Goal: Information Seeking & Learning: Learn about a topic

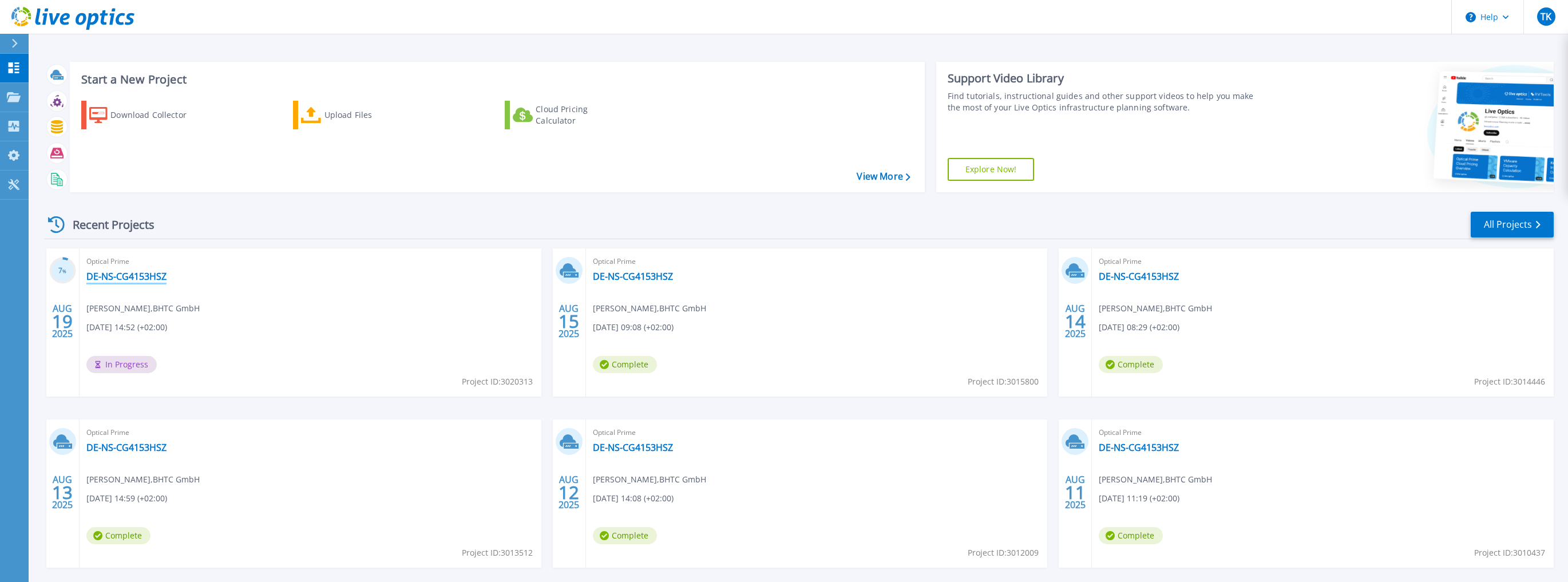
click at [112, 277] on link "DE-NS-CG4153HSZ" at bounding box center [127, 276] width 80 height 11
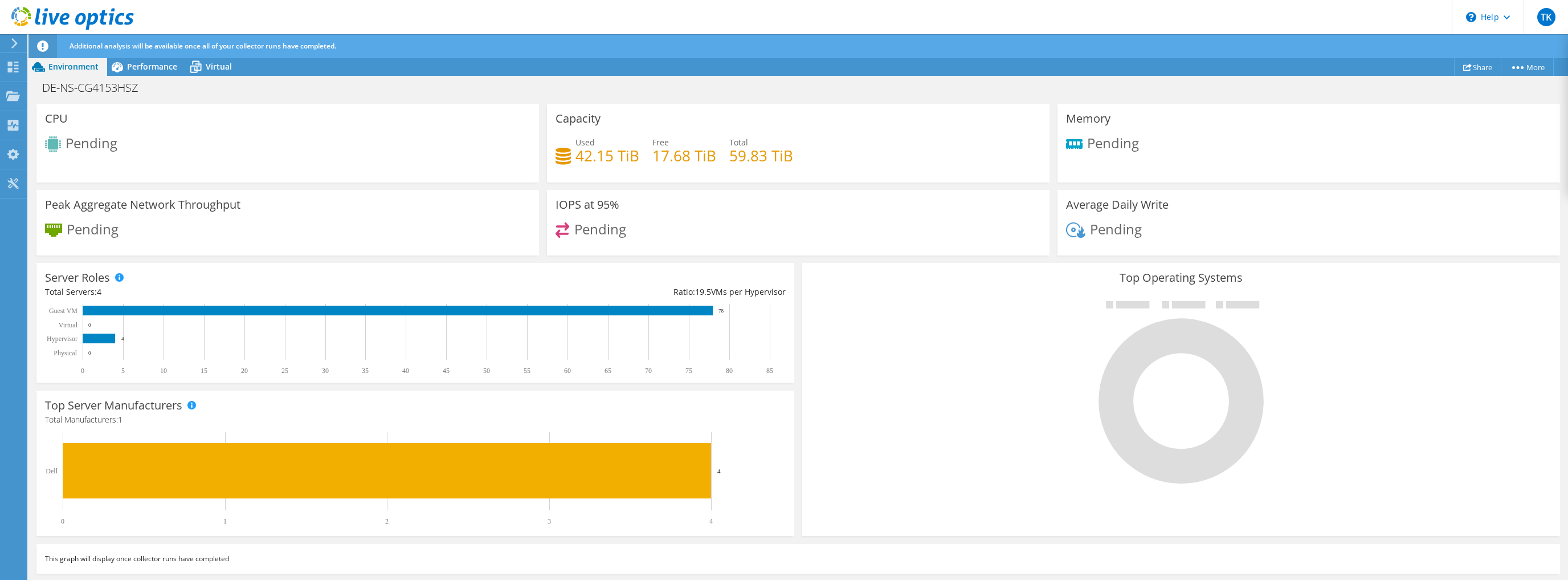
scroll to position [55, 0]
click at [154, 66] on span "Performance" at bounding box center [151, 66] width 50 height 11
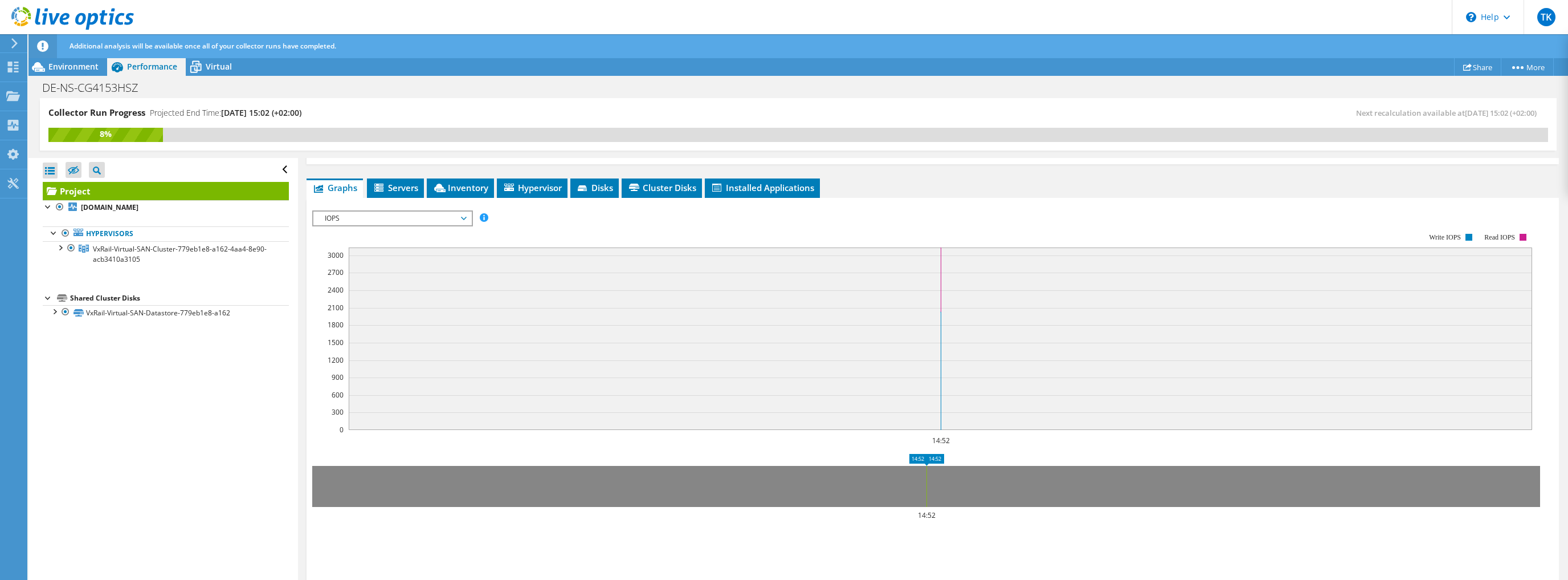
scroll to position [0, 0]
click at [422, 215] on span "IOPS" at bounding box center [392, 218] width 146 height 14
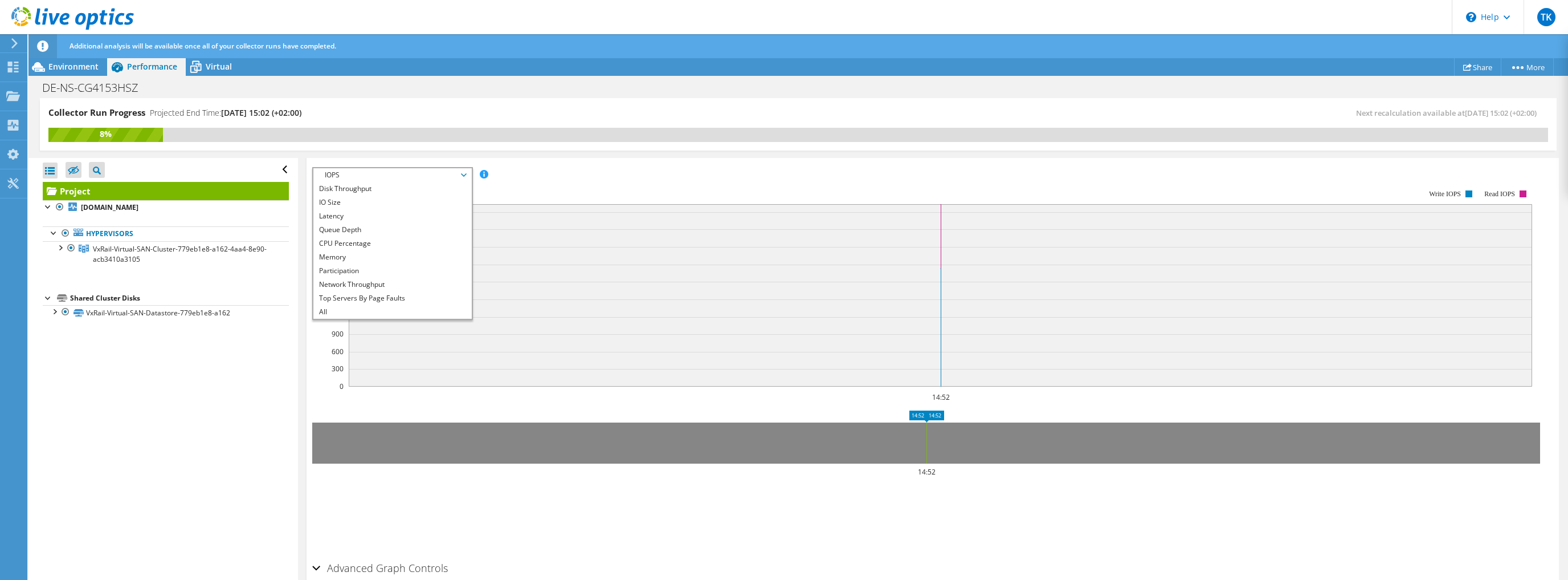
scroll to position [228, 0]
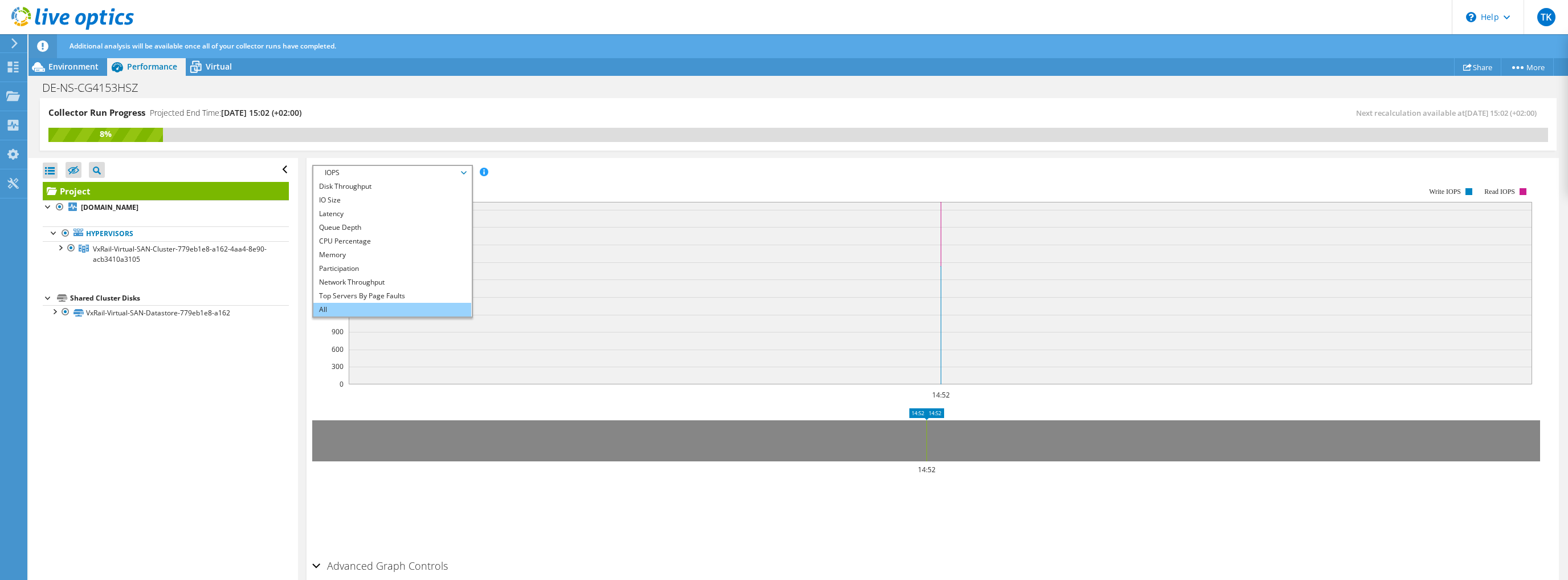
click at [340, 309] on li "All" at bounding box center [392, 310] width 158 height 14
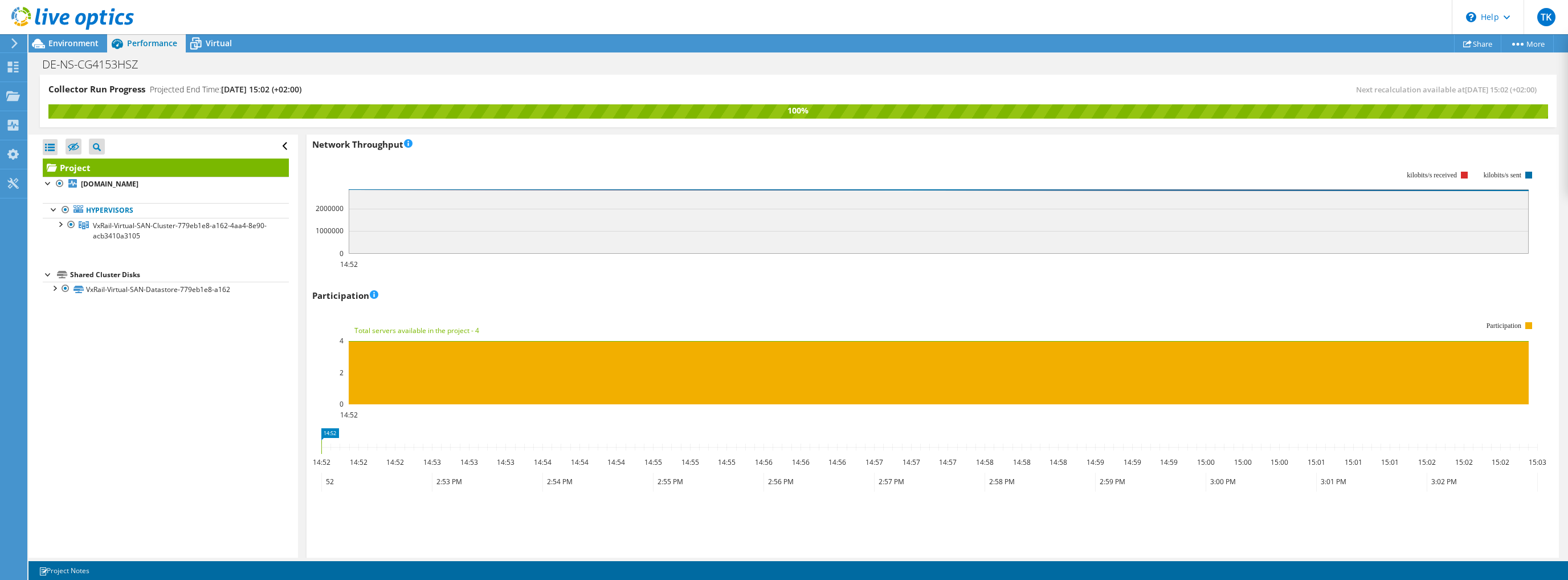
scroll to position [1322, 0]
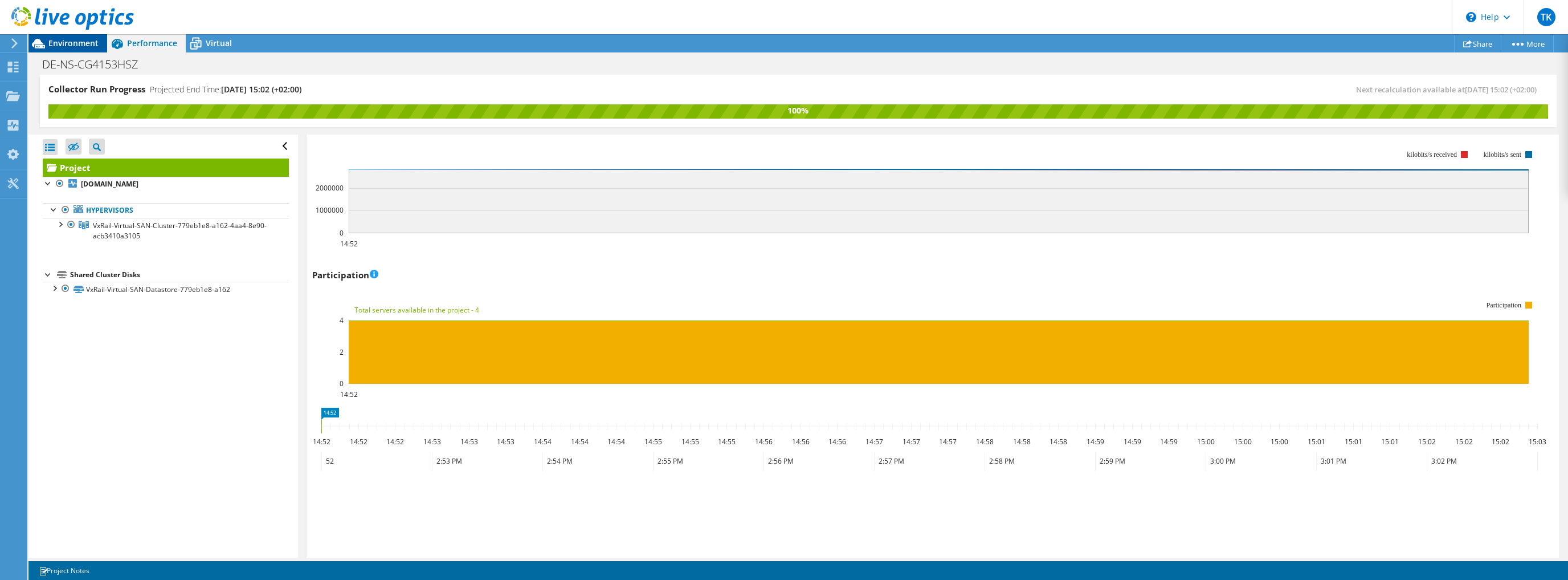
click at [56, 39] on span "Environment" at bounding box center [73, 43] width 50 height 11
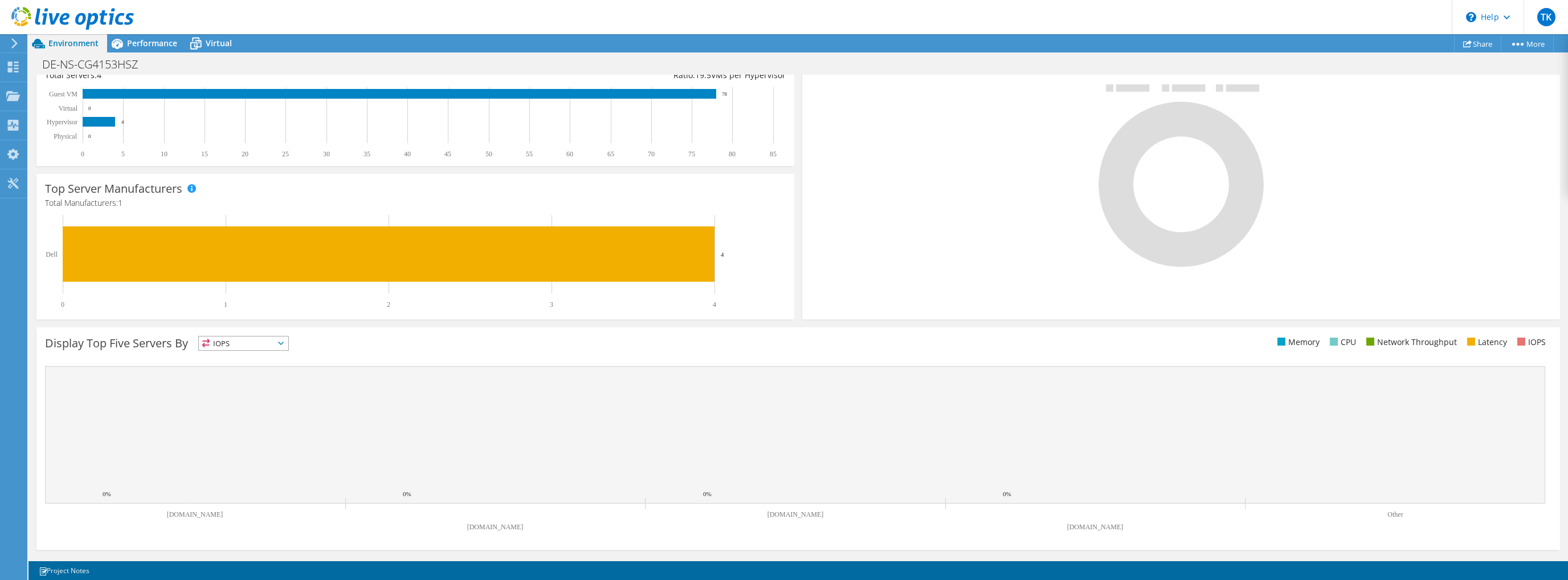
scroll to position [1395, 0]
click at [275, 347] on span "IOPS" at bounding box center [243, 343] width 90 height 14
click at [242, 408] on li "Network Throughput" at bounding box center [243, 406] width 90 height 16
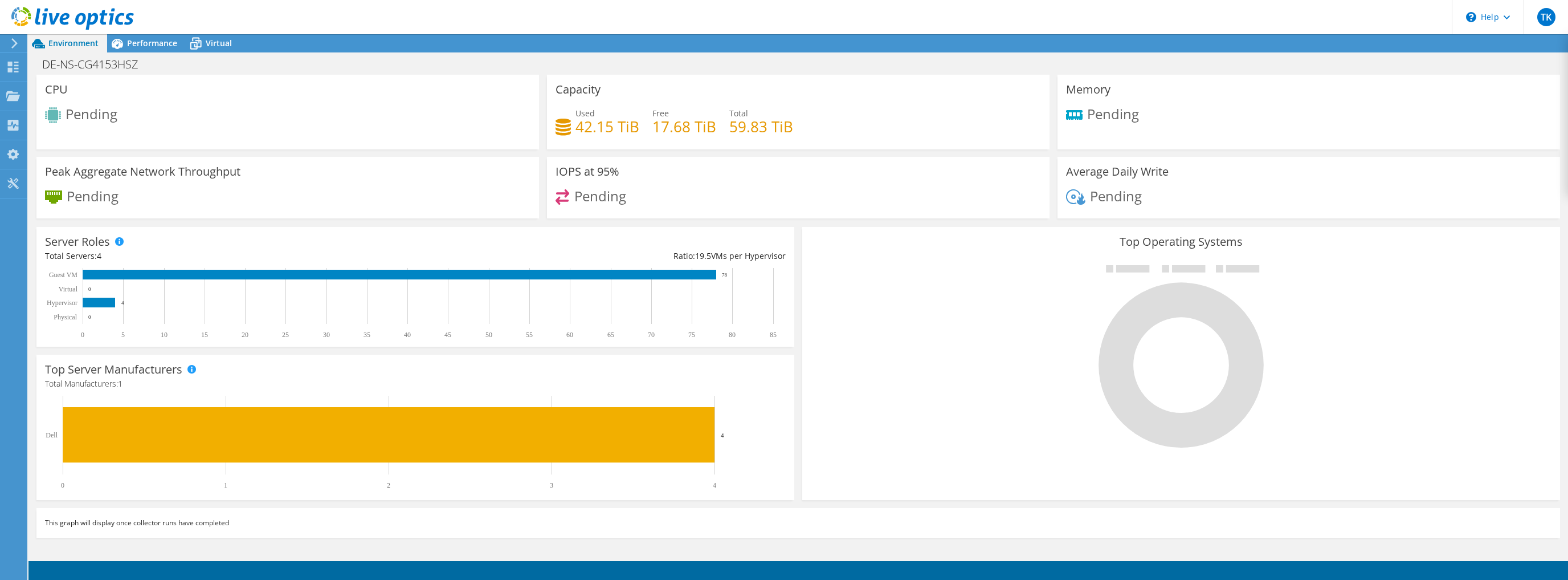
scroll to position [183, 0]
click at [139, 39] on span "Performance" at bounding box center [151, 43] width 50 height 11
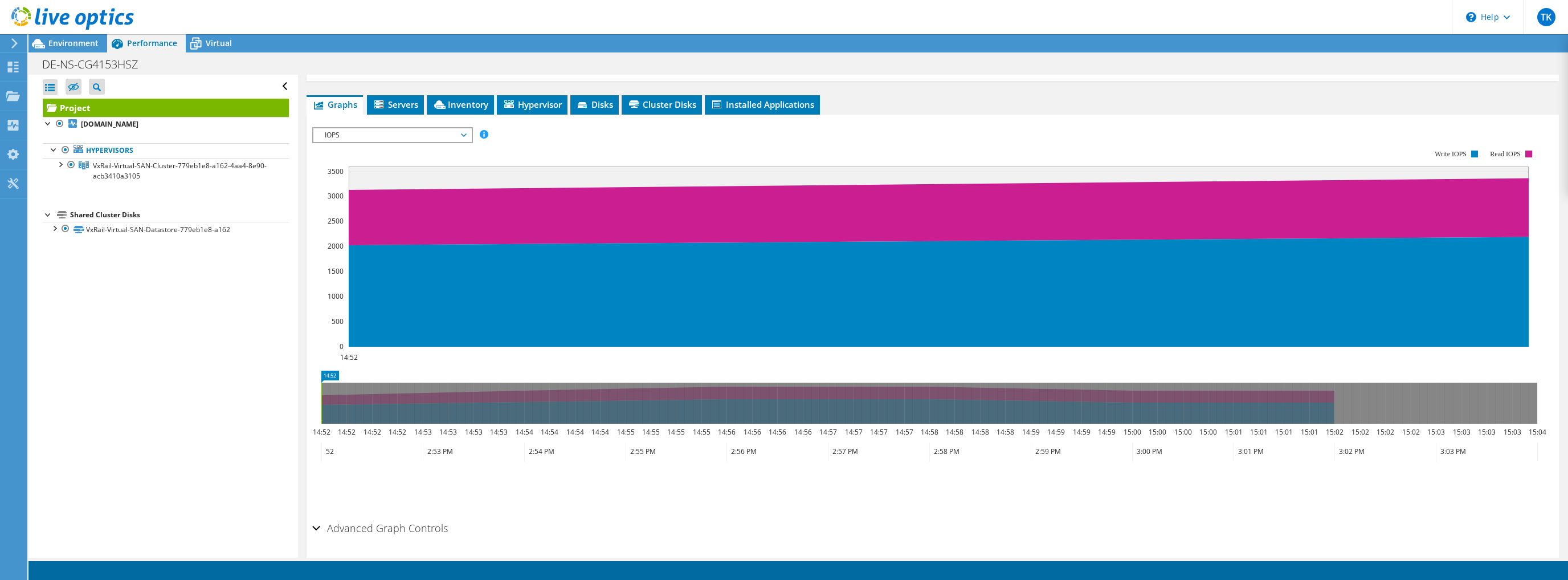
click at [362, 138] on span "IOPS" at bounding box center [392, 135] width 146 height 14
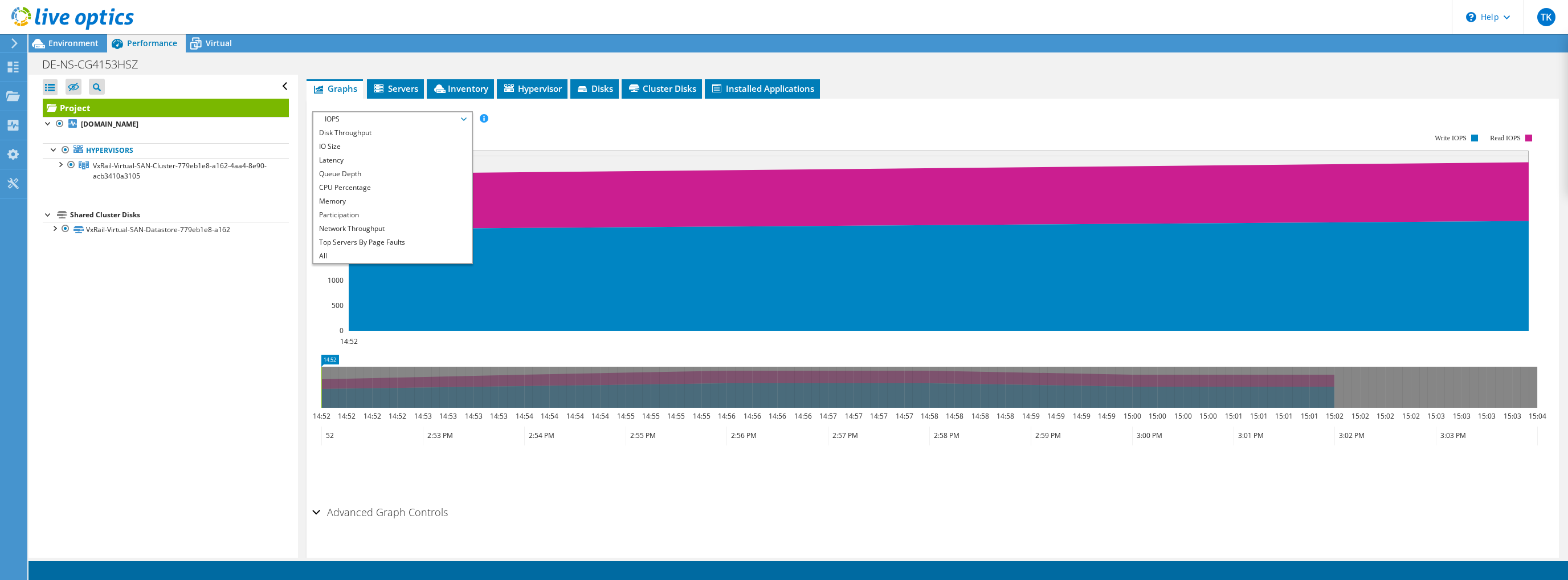
scroll to position [217, 0]
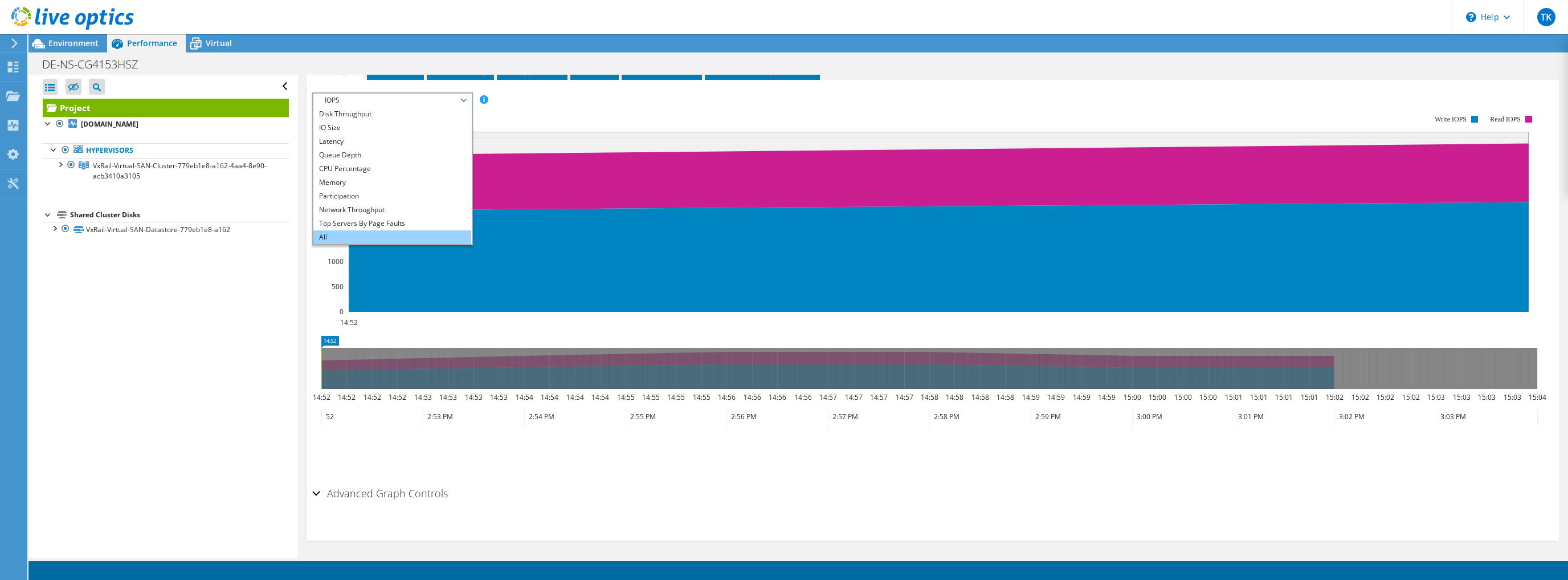
click at [335, 235] on li "All" at bounding box center [392, 237] width 158 height 14
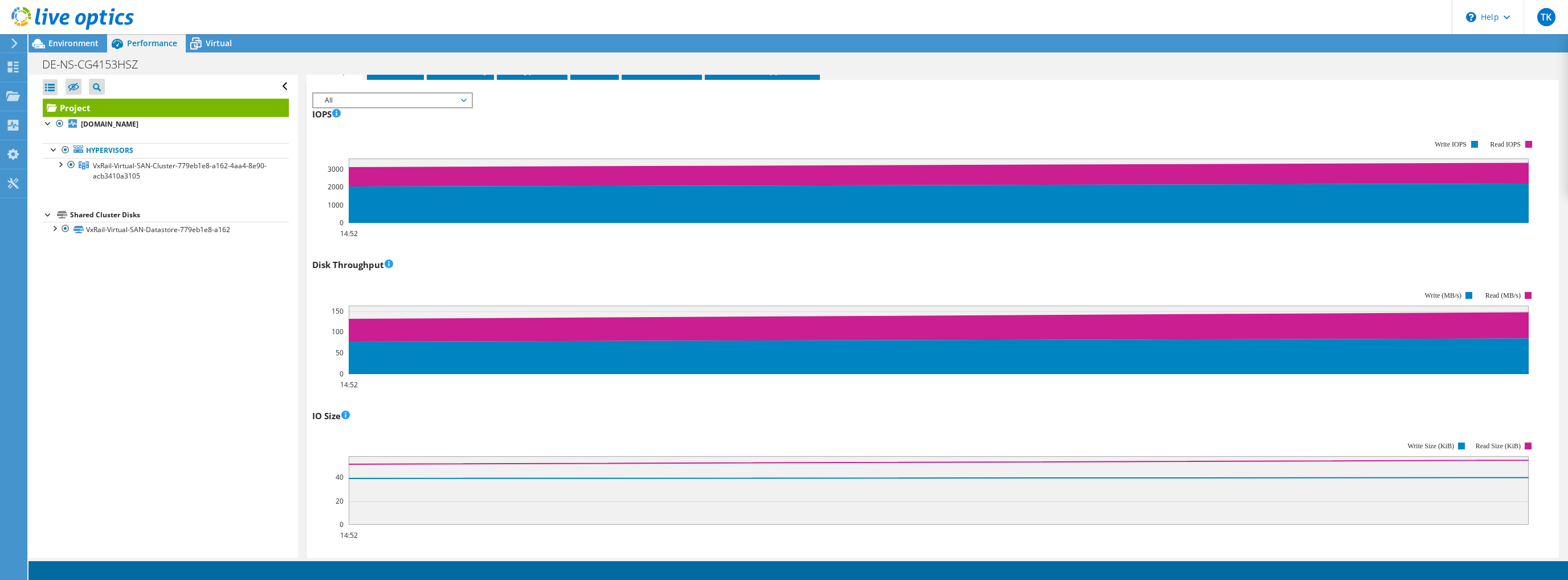
click at [319, 323] on rect at bounding box center [924, 332] width 1225 height 114
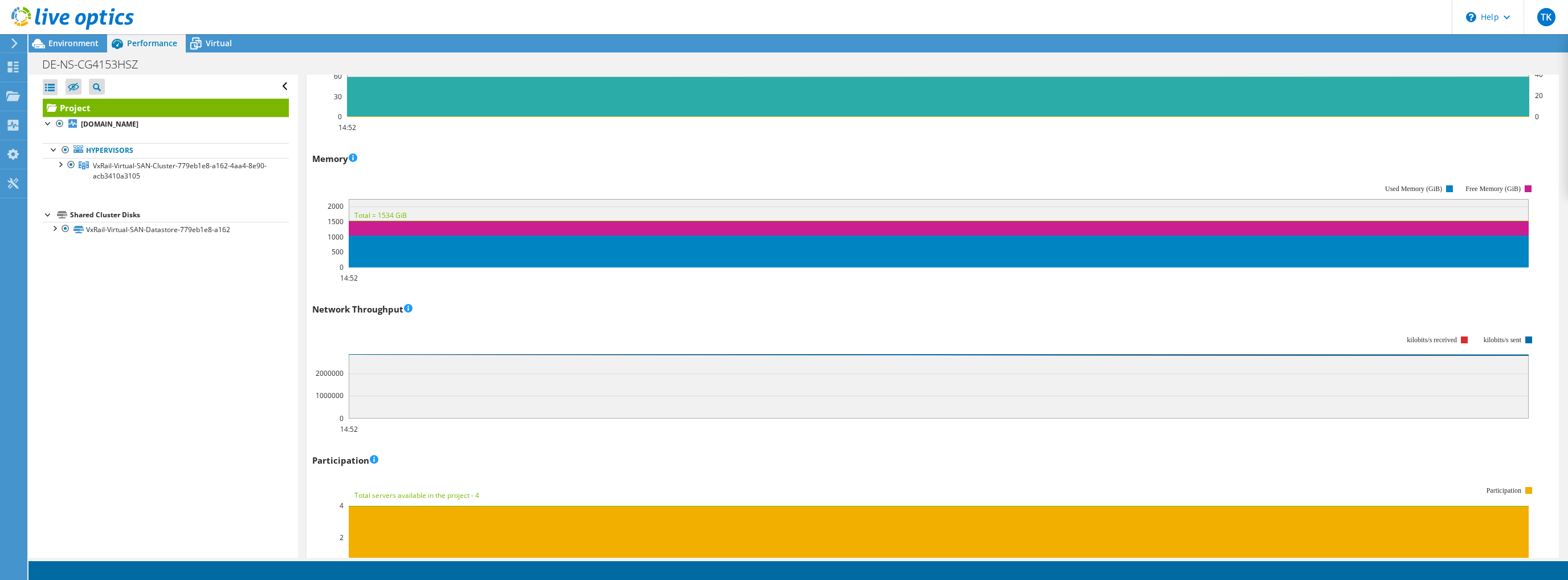
scroll to position [1084, 0]
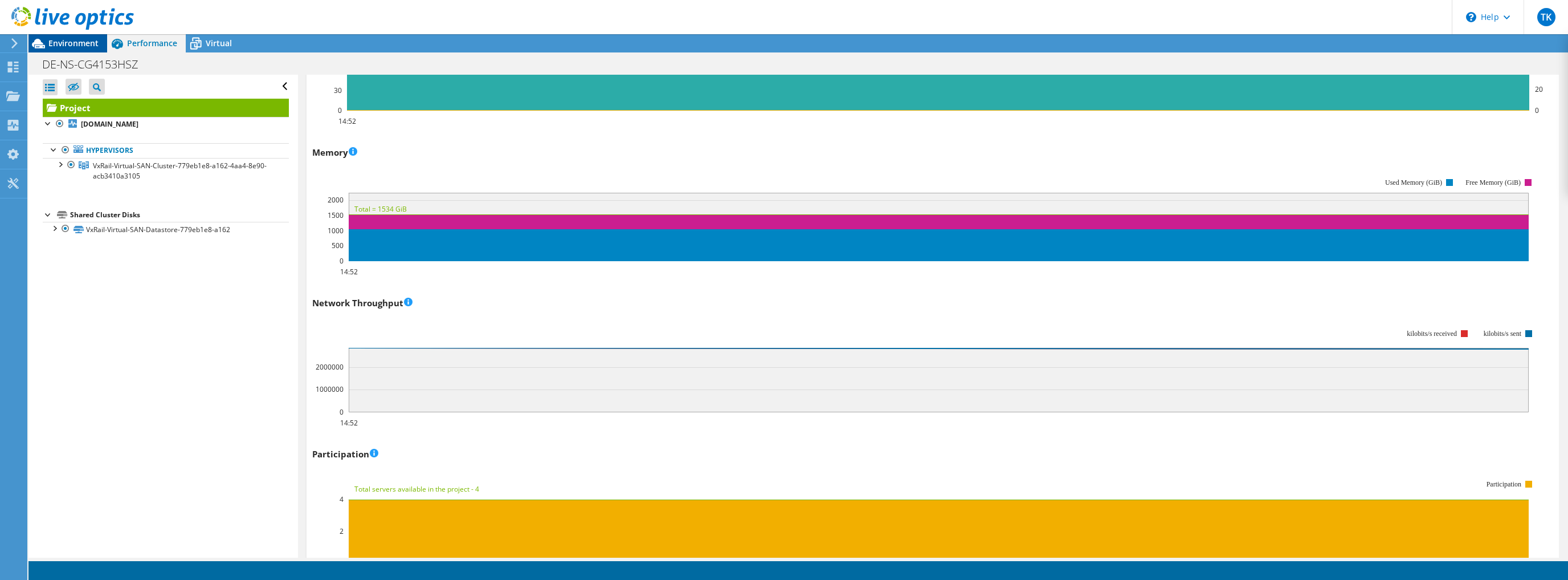
click at [78, 45] on span "Environment" at bounding box center [73, 43] width 50 height 11
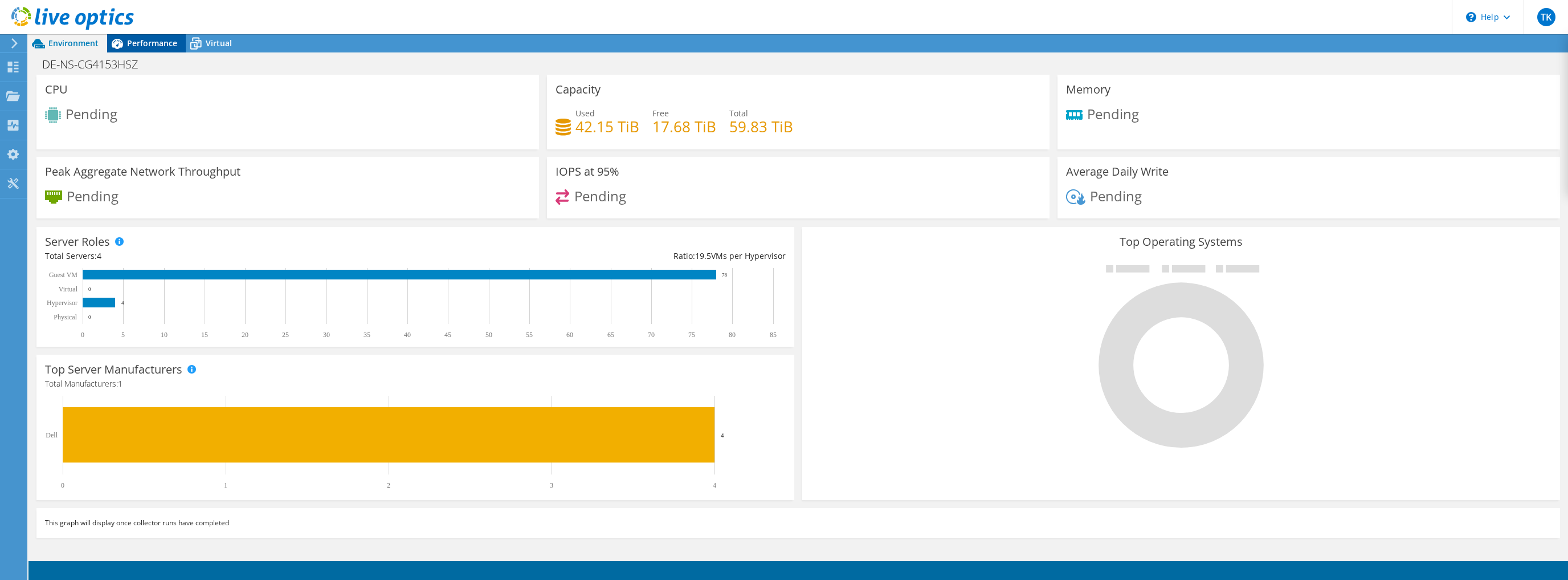
click at [157, 39] on span "Performance" at bounding box center [151, 43] width 50 height 11
